Goal: Contribute content

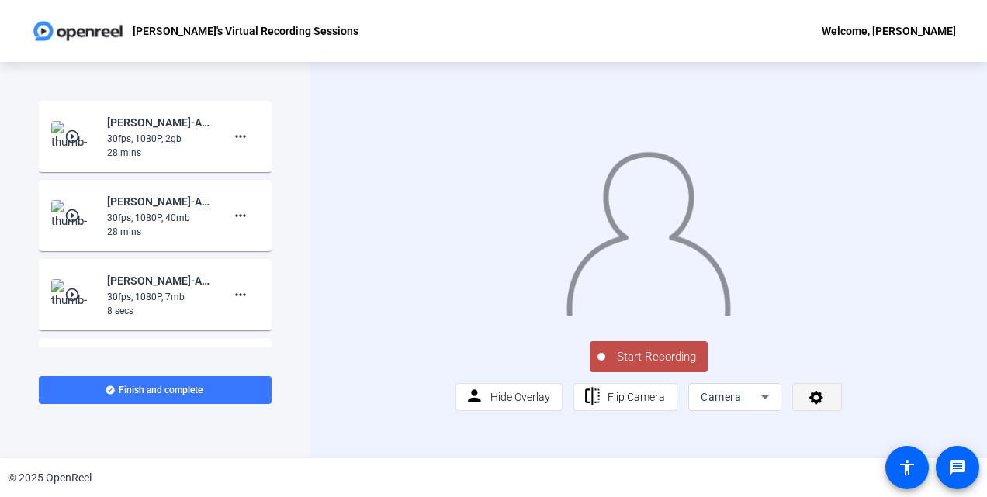
click at [825, 416] on span at bounding box center [817, 397] width 48 height 37
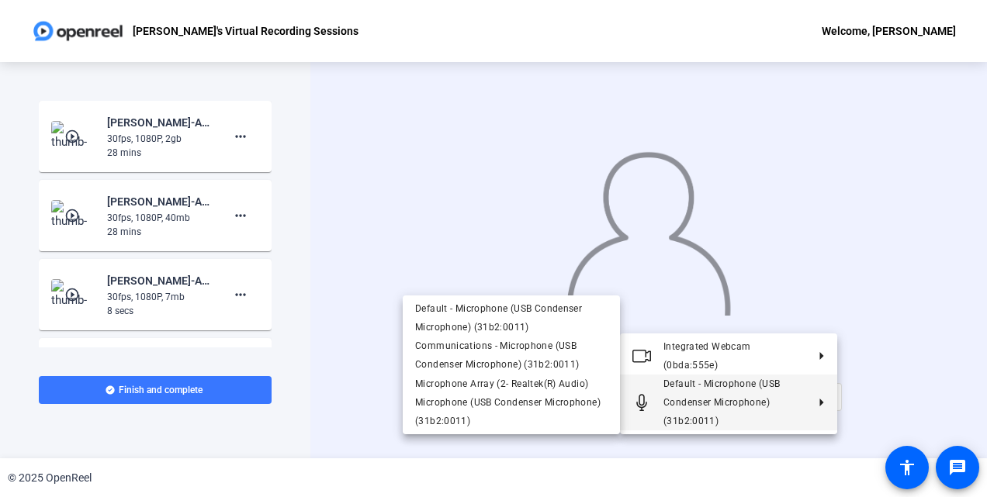
drag, startPoint x: 888, startPoint y: 411, endPoint x: 756, endPoint y: 447, distance: 135.9
click at [756, 447] on div at bounding box center [493, 248] width 987 height 497
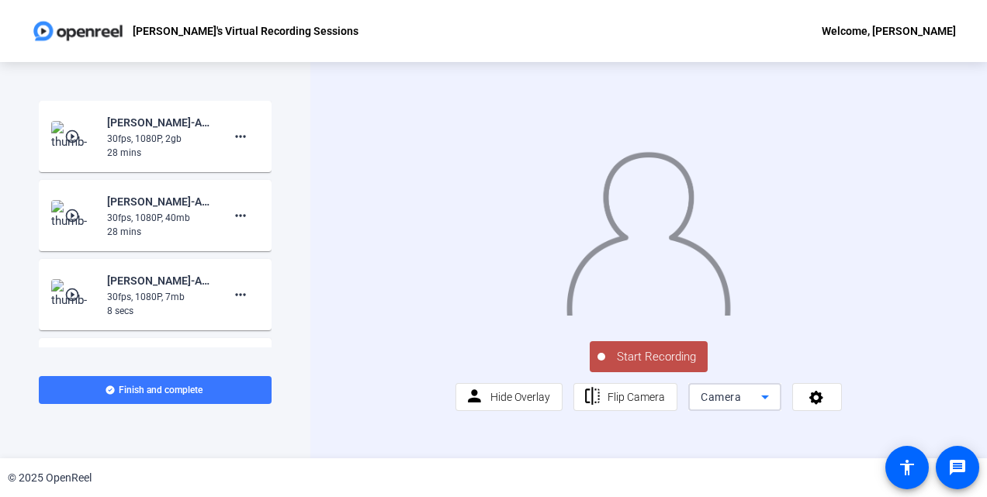
click at [756, 407] on icon at bounding box center [765, 397] width 19 height 19
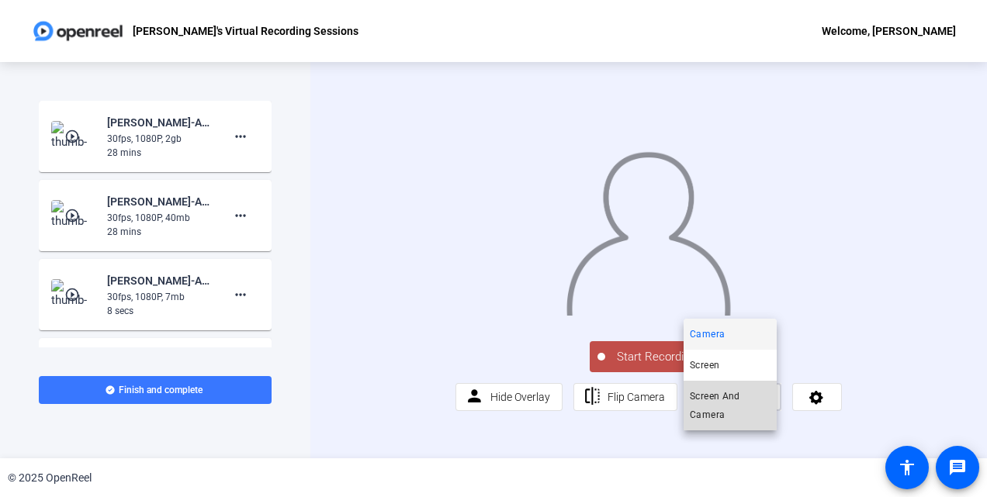
click at [740, 407] on span "Screen And Camera" at bounding box center [730, 405] width 81 height 37
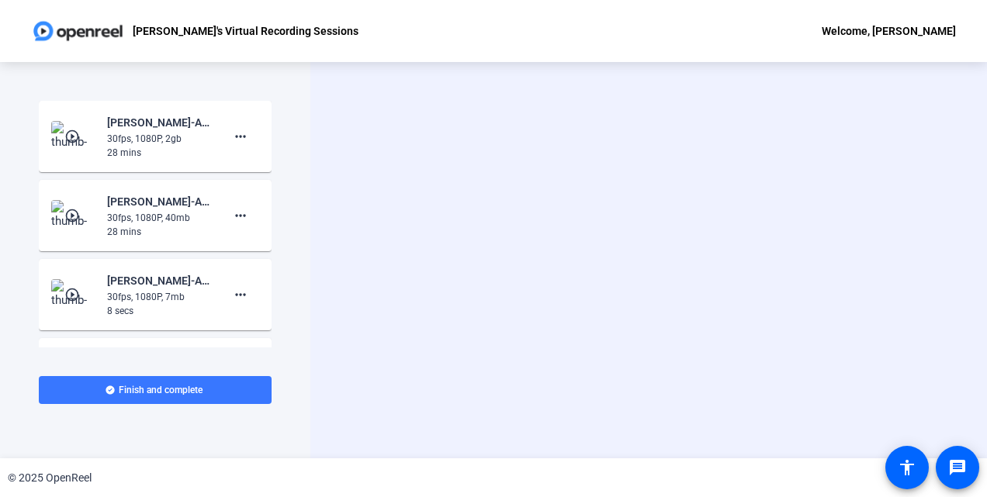
scroll to position [0, 0]
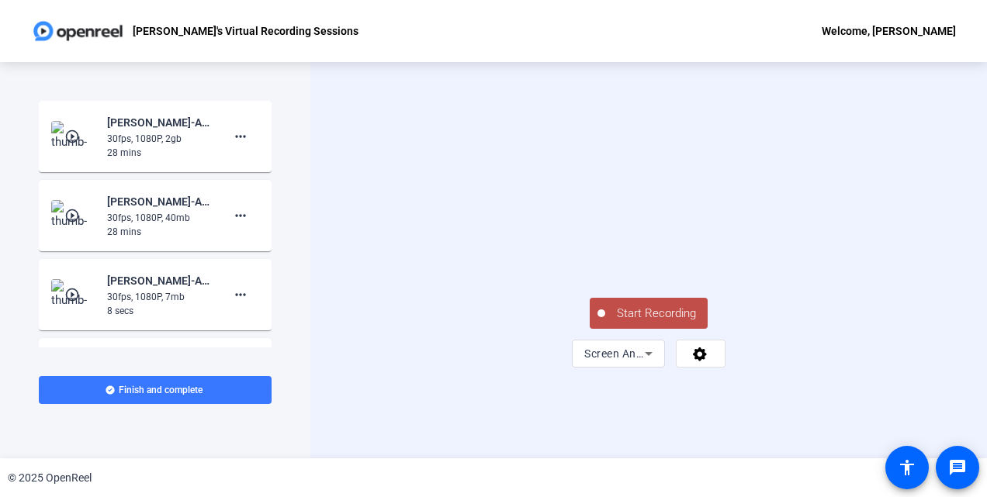
click at [668, 323] on span "Start Recording" at bounding box center [656, 314] width 102 height 18
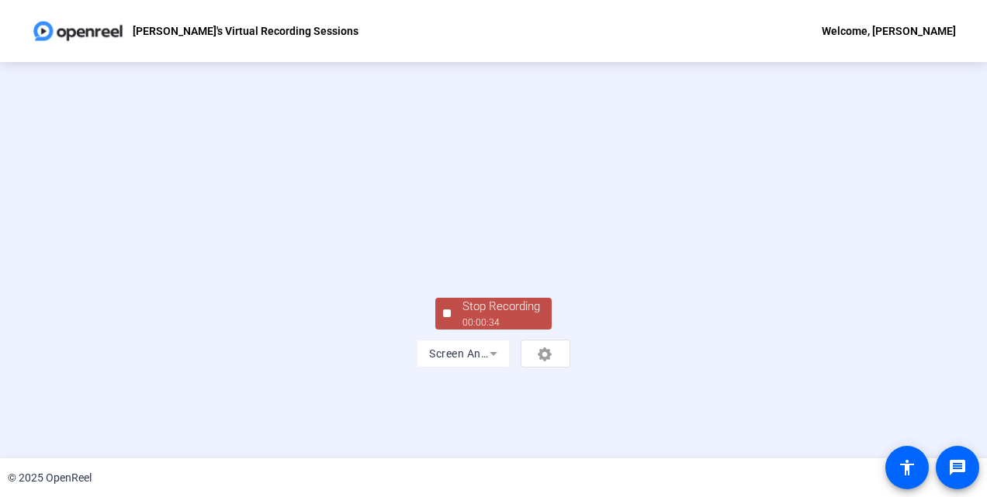
scroll to position [71, 0]
click at [610, 368] on div "Stop Recording 00:02:51 Screen And Camera" at bounding box center [493, 331] width 233 height 73
click at [498, 316] on div "Stop Recording" at bounding box center [501, 307] width 78 height 18
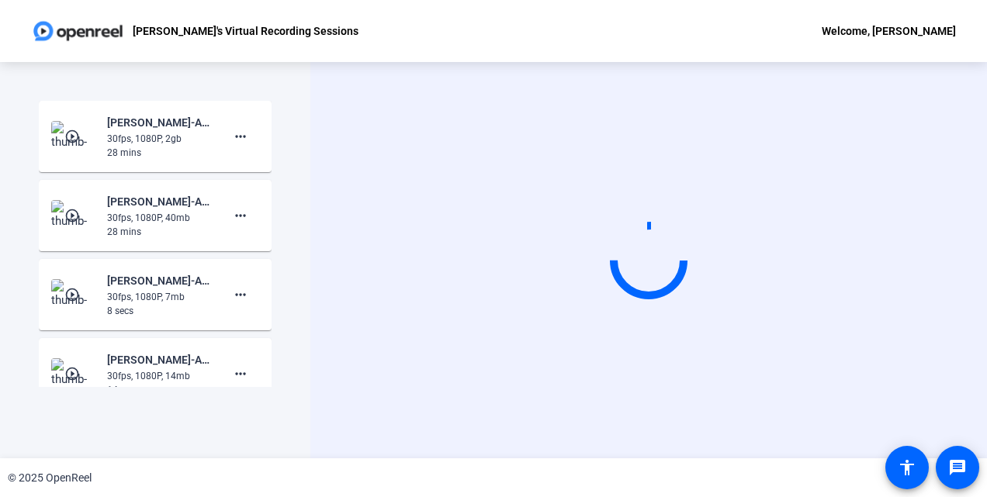
scroll to position [0, 0]
click at [762, 296] on video at bounding box center [648, 260] width 233 height 131
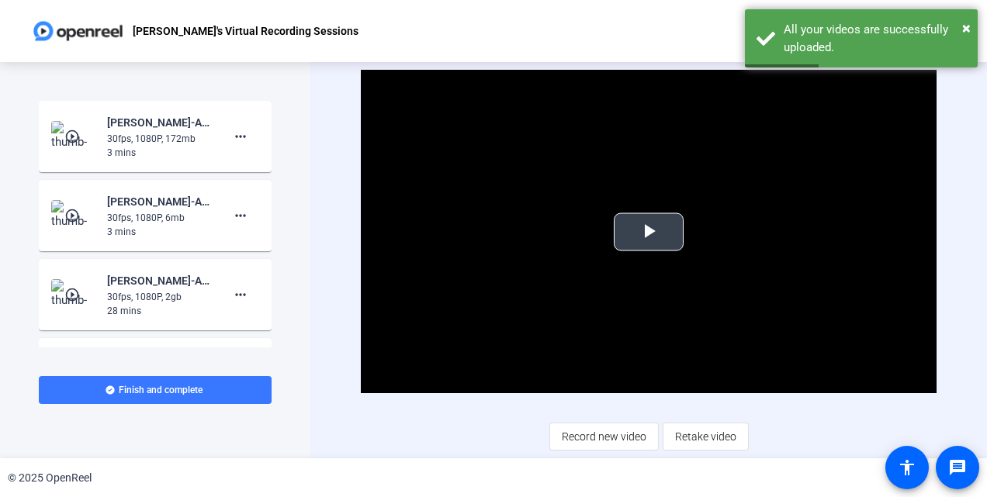
click at [649, 232] on span "Video Player" at bounding box center [649, 232] width 0 height 0
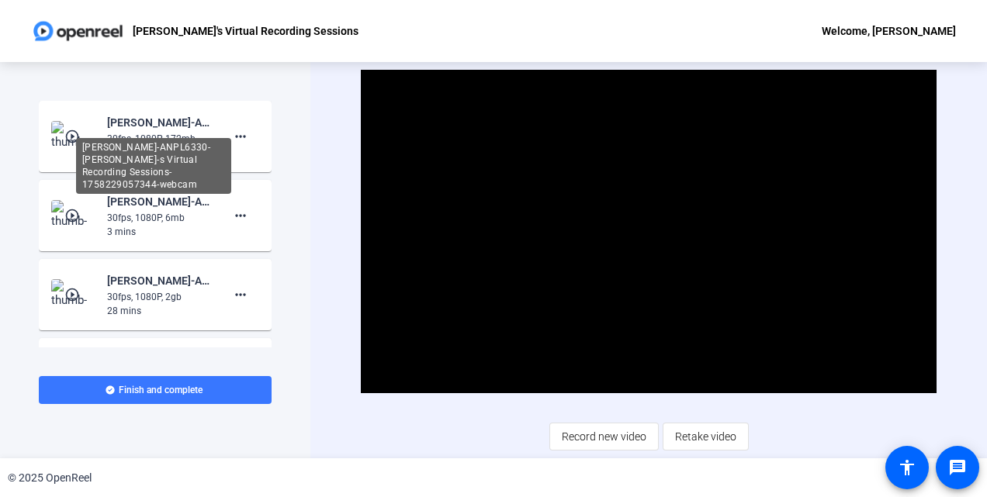
click at [168, 138] on div "[PERSON_NAME]-ANPL6330-[PERSON_NAME]-s Virtual Recording Sessions-1758229057344…" at bounding box center [153, 166] width 155 height 56
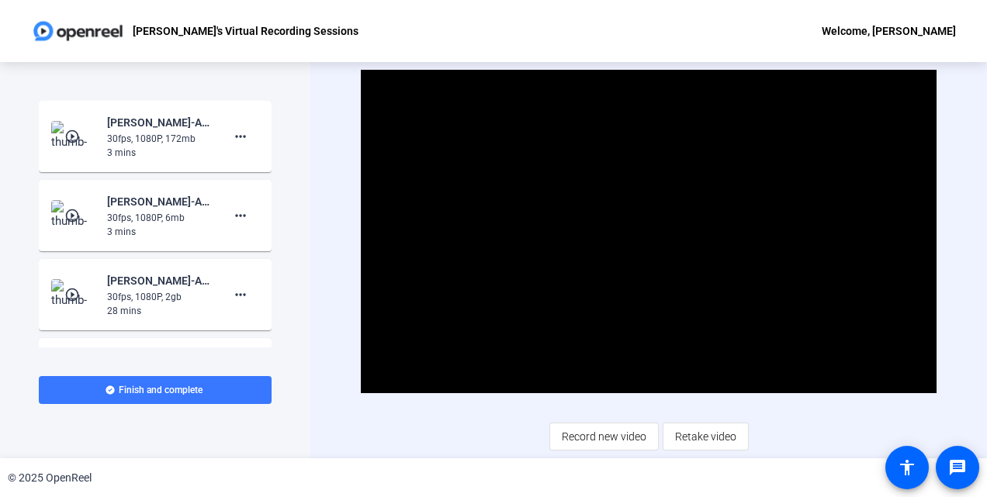
click at [76, 140] on mat-icon "play_circle_outline" at bounding box center [73, 137] width 19 height 16
click at [649, 232] on span "Video Player" at bounding box center [649, 232] width 0 height 0
click at [222, 144] on span at bounding box center [240, 136] width 37 height 37
click at [236, 170] on span "Delete clip" at bounding box center [258, 169] width 62 height 19
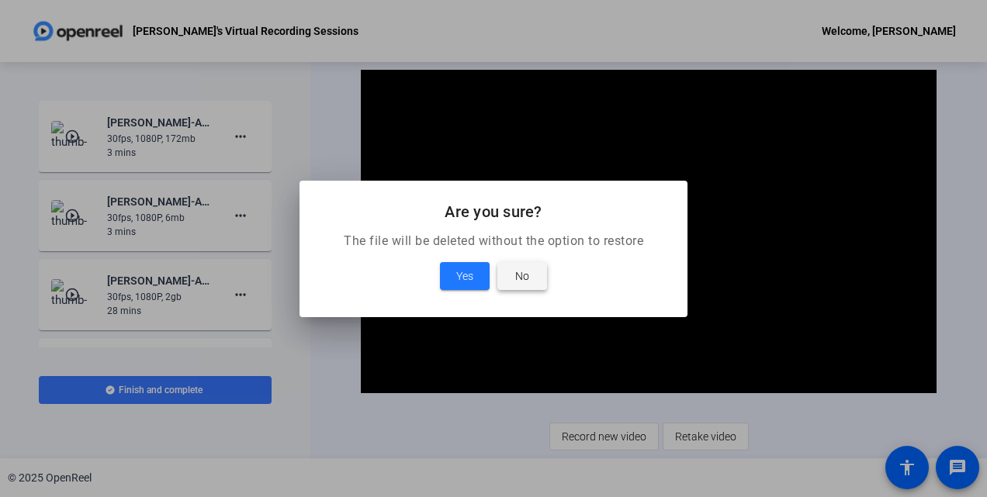
click at [514, 273] on span at bounding box center [522, 276] width 50 height 37
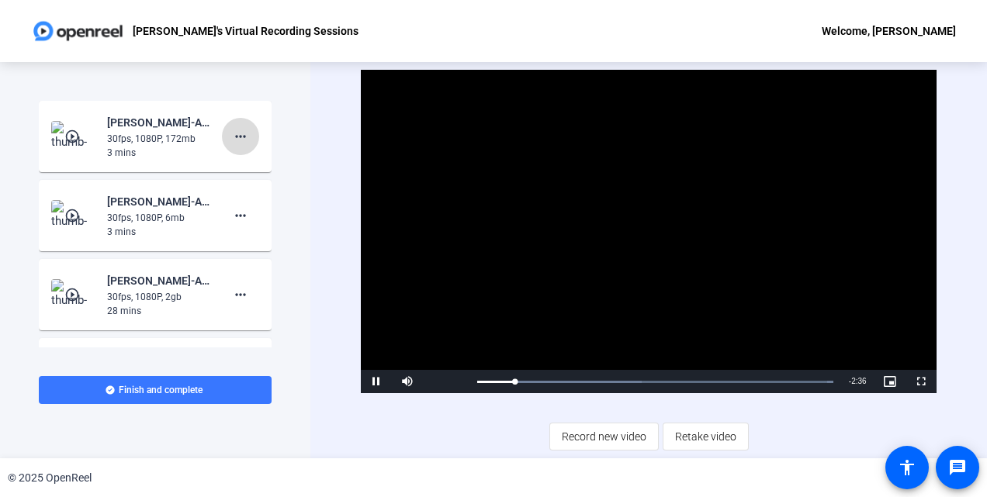
click at [237, 144] on mat-icon "more_horiz" at bounding box center [240, 136] width 19 height 19
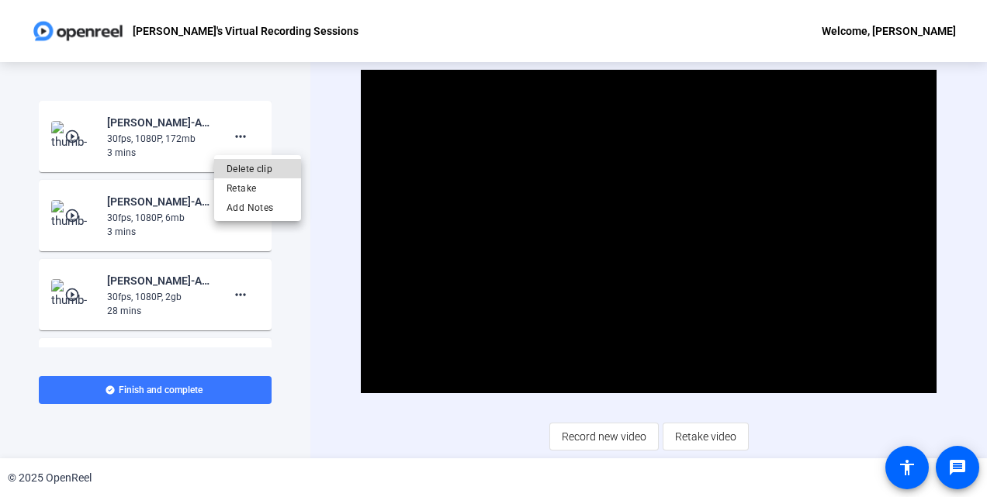
click at [231, 170] on span "Delete clip" at bounding box center [258, 169] width 62 height 19
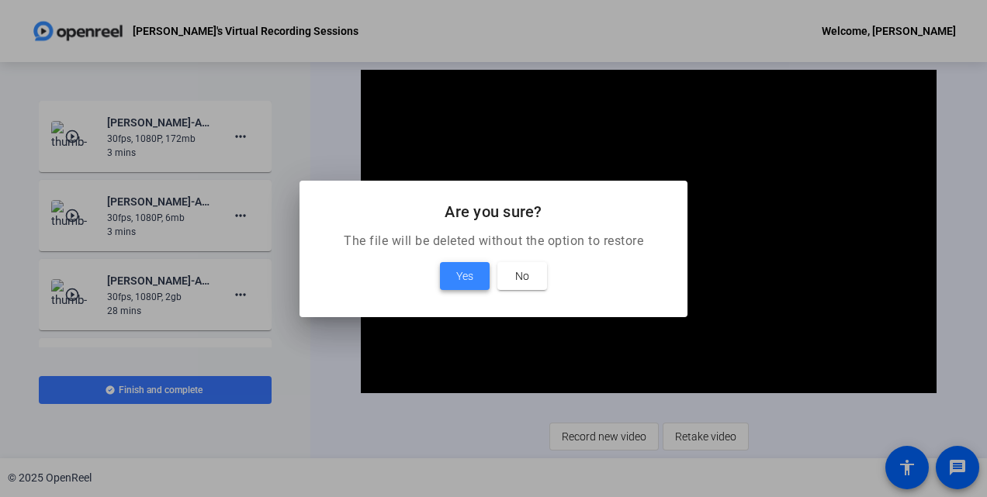
click at [458, 279] on span "Yes" at bounding box center [464, 276] width 17 height 19
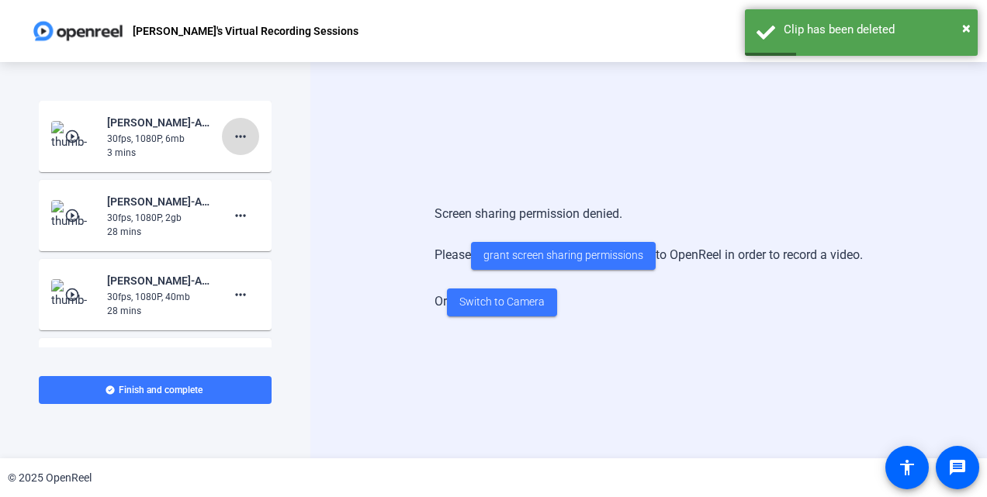
click at [237, 135] on mat-icon "more_horiz" at bounding box center [240, 136] width 19 height 19
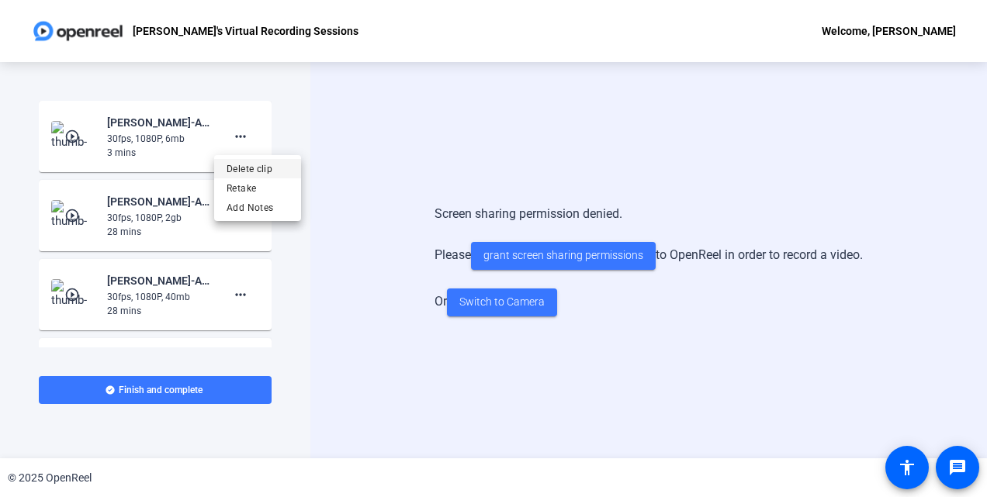
click at [239, 167] on span "Delete clip" at bounding box center [258, 169] width 62 height 19
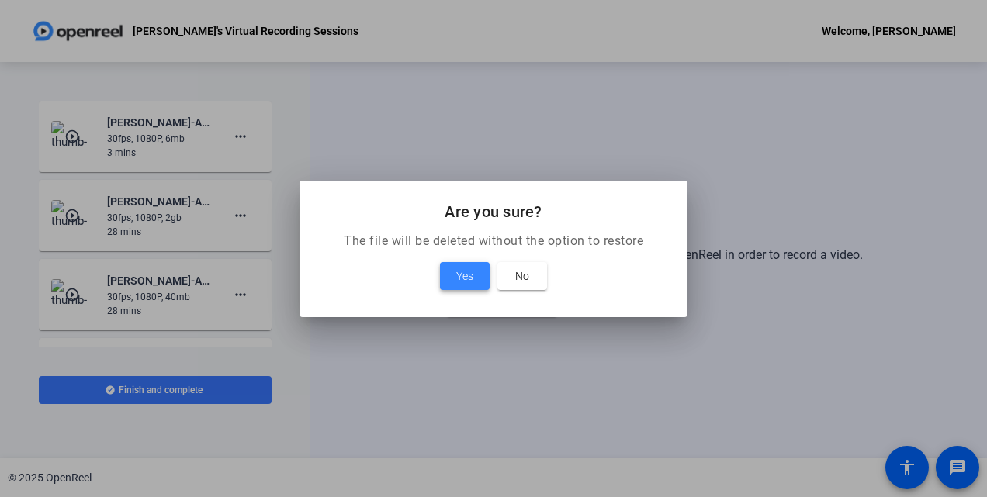
click at [465, 276] on span "Yes" at bounding box center [464, 276] width 17 height 19
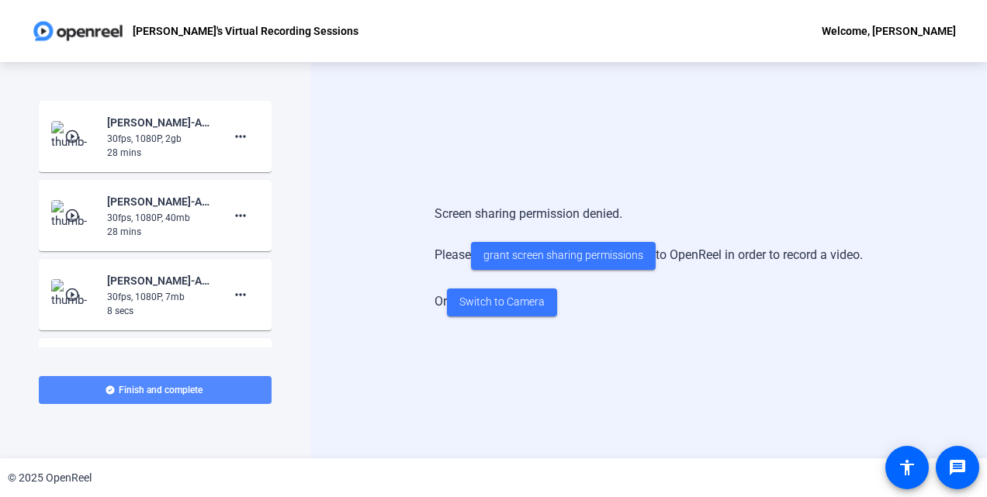
click at [158, 385] on span "Finish and complete" at bounding box center [161, 390] width 84 height 12
